Goal: Navigation & Orientation: Go to known website

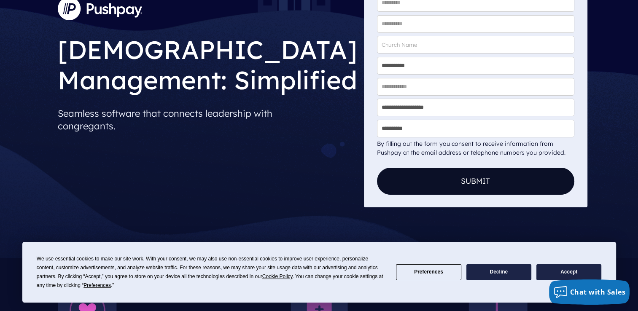
scroll to position [169, 0]
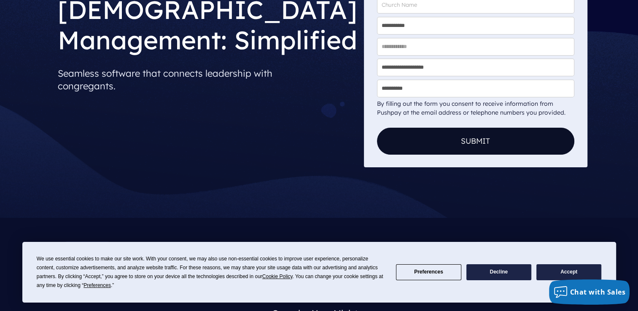
click at [550, 268] on button "Accept" at bounding box center [568, 272] width 65 height 16
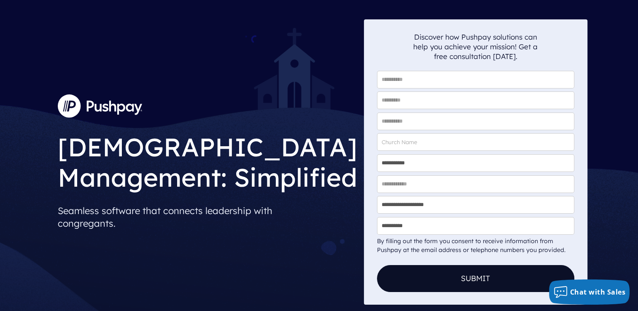
scroll to position [0, 0]
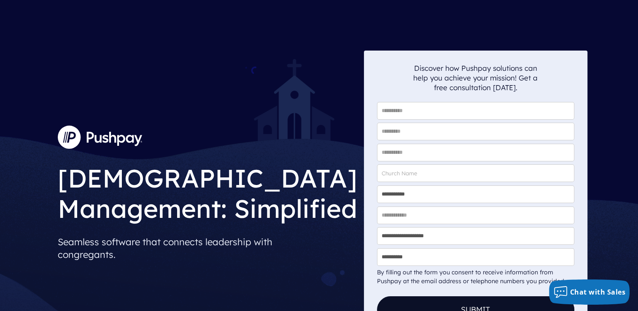
click at [74, 130] on img at bounding box center [100, 137] width 84 height 23
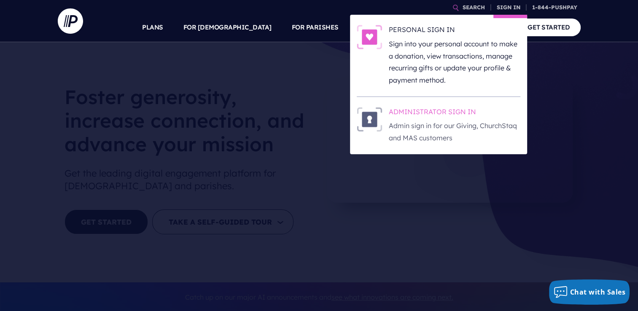
click at [466, 114] on h6 "ADMINISTRATOR SIGN IN" at bounding box center [455, 113] width 132 height 13
